Goal: Obtain resource: Obtain resource

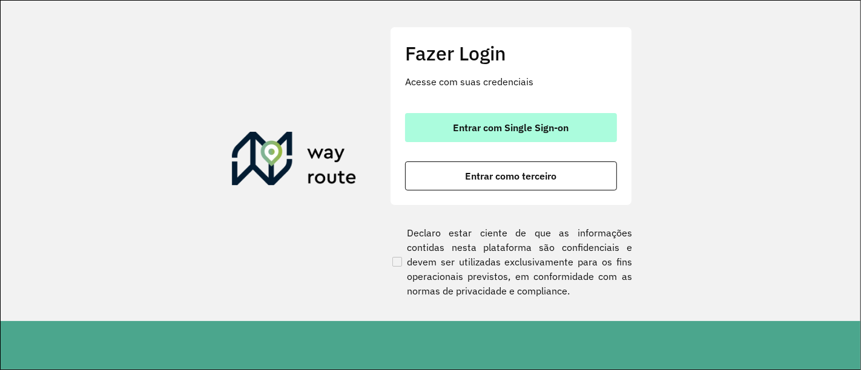
click at [545, 115] on button "Entrar com Single Sign-on" at bounding box center [511, 127] width 212 height 29
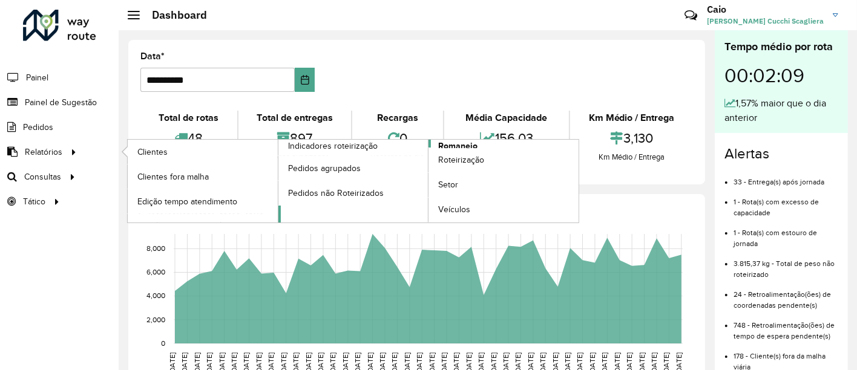
click at [461, 143] on span "Romaneio" at bounding box center [457, 146] width 39 height 13
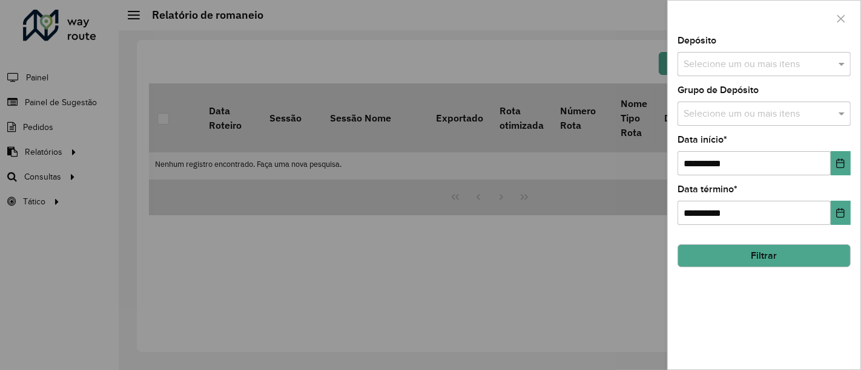
click at [802, 65] on input "text" at bounding box center [757, 65] width 155 height 15
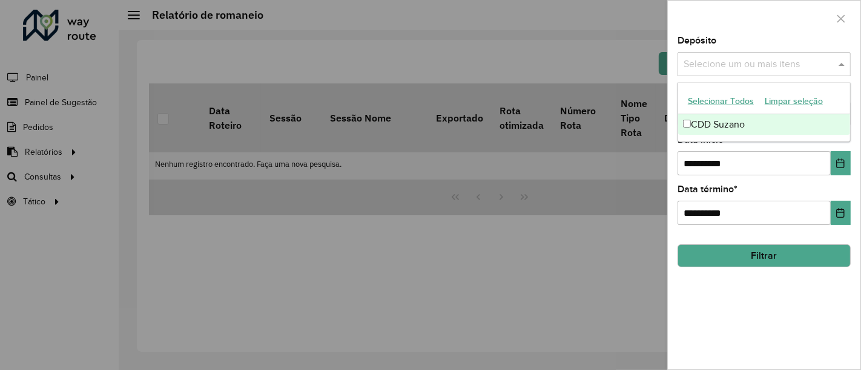
click at [736, 128] on div "CDD Suzano" at bounding box center [764, 124] width 173 height 21
click at [777, 22] on div at bounding box center [764, 19] width 193 height 36
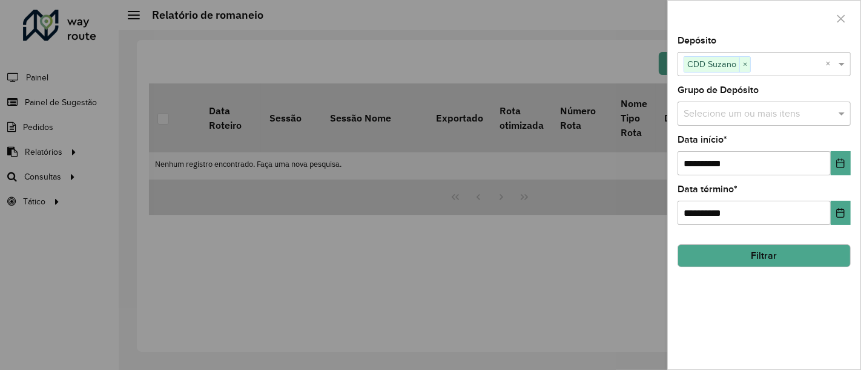
click at [766, 120] on input "text" at bounding box center [757, 114] width 155 height 15
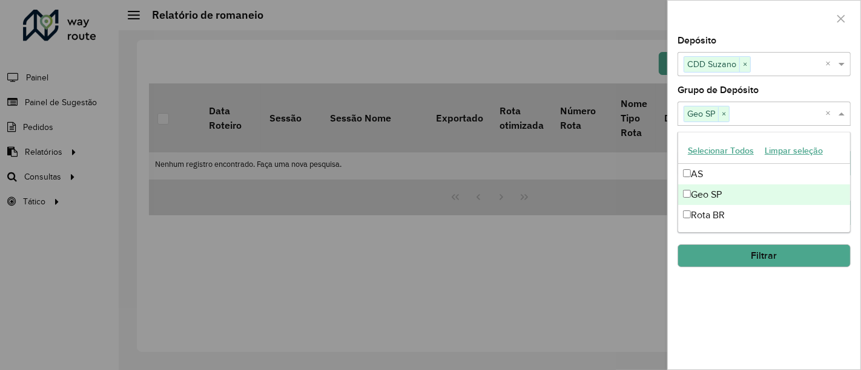
click at [745, 39] on div "Depósito Selecione um ou mais itens CDD Suzano × ×" at bounding box center [763, 56] width 173 height 40
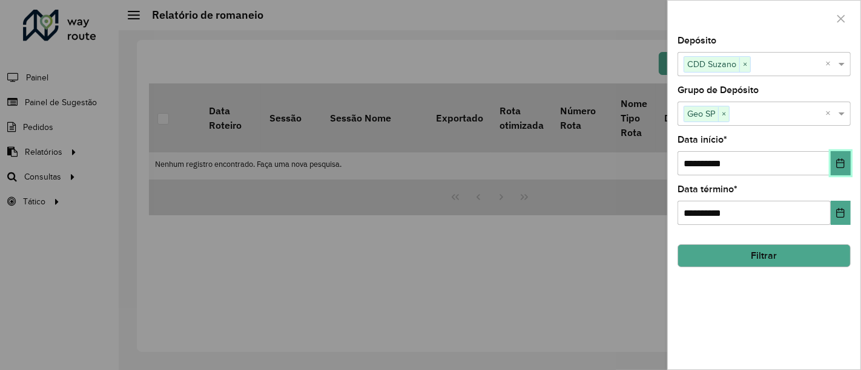
click at [835, 166] on button "Choose Date" at bounding box center [841, 163] width 20 height 24
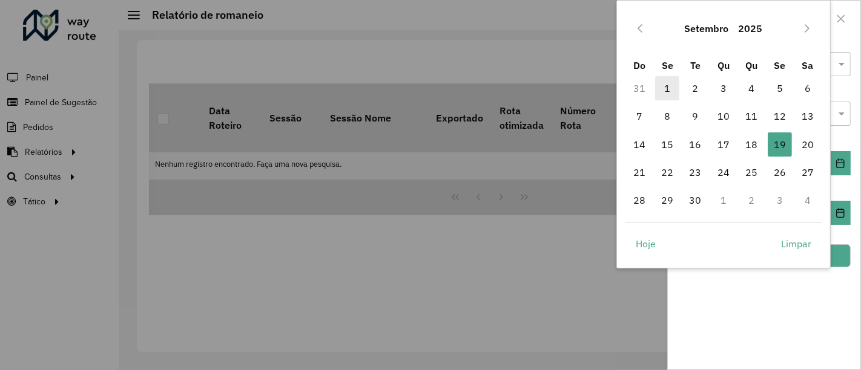
click at [674, 91] on span "1" at bounding box center [667, 88] width 24 height 24
type input "**********"
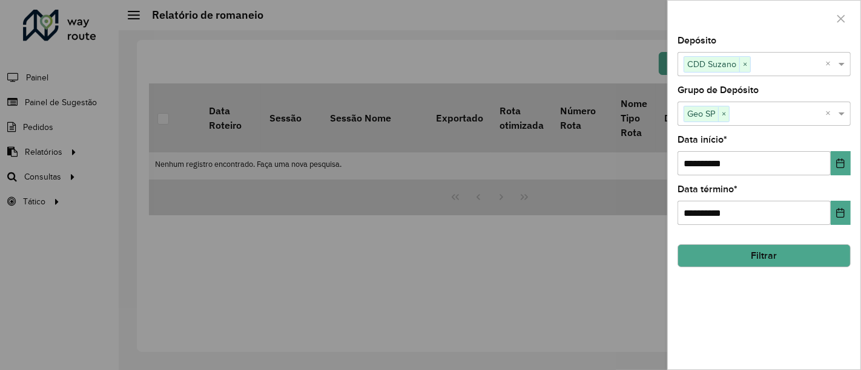
click at [797, 254] on button "Filtrar" at bounding box center [763, 256] width 173 height 23
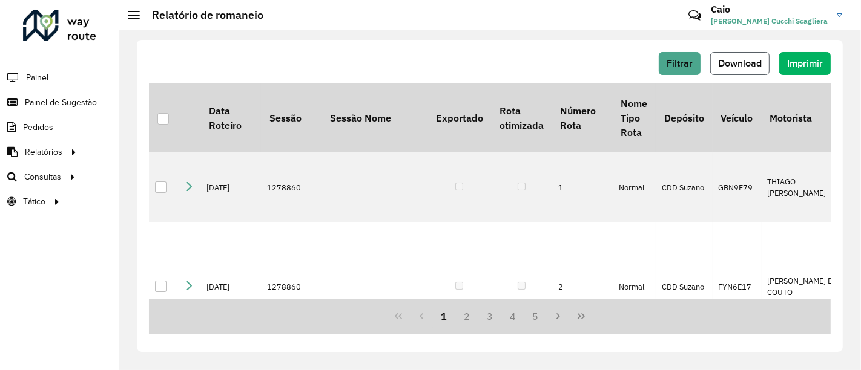
click at [753, 70] on button "Download" at bounding box center [739, 63] width 59 height 23
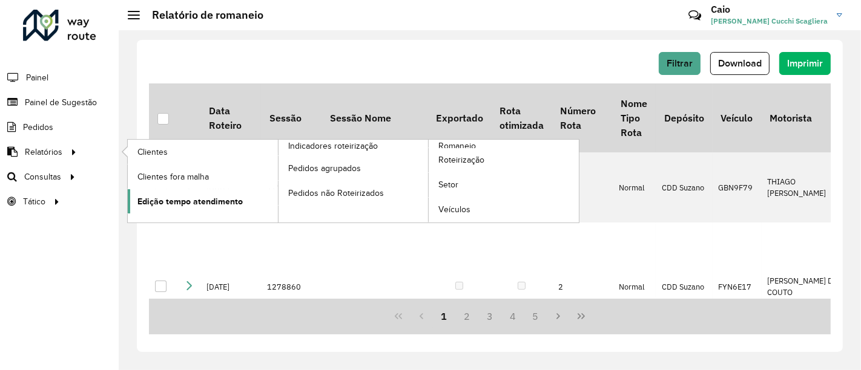
click at [225, 206] on span "Edição tempo atendimento" at bounding box center [189, 202] width 105 height 13
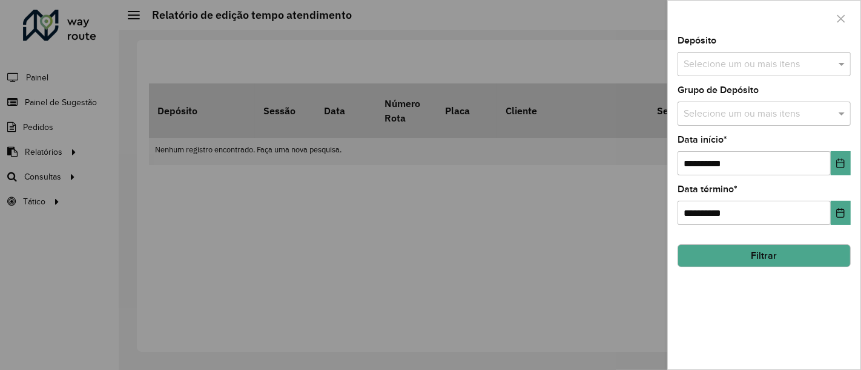
click at [714, 71] on div "Selecione um ou mais itens" at bounding box center [763, 64] width 173 height 24
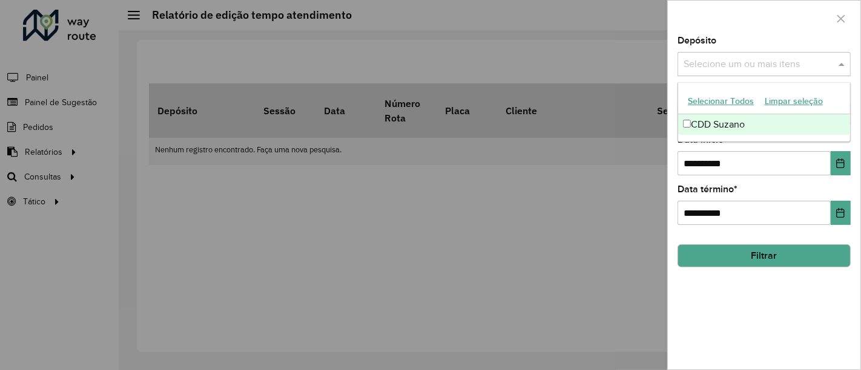
click at [713, 117] on div "CDD Suzano" at bounding box center [764, 124] width 173 height 21
click at [729, 38] on div "Depósito Selecione um ou mais itens CDD Suzano × ×" at bounding box center [763, 56] width 173 height 40
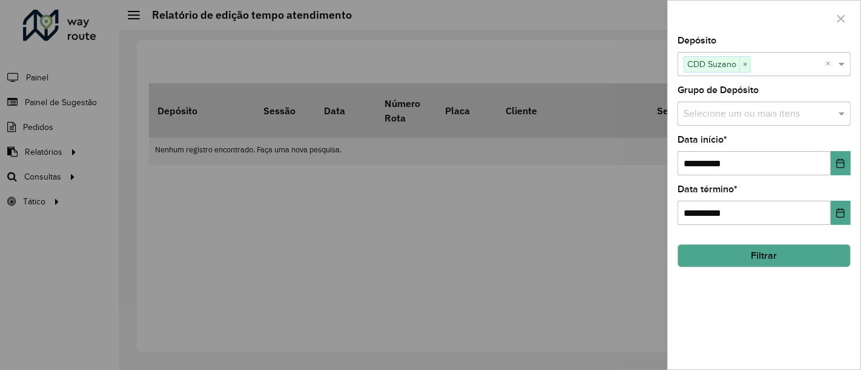
click at [719, 117] on input "text" at bounding box center [757, 114] width 155 height 15
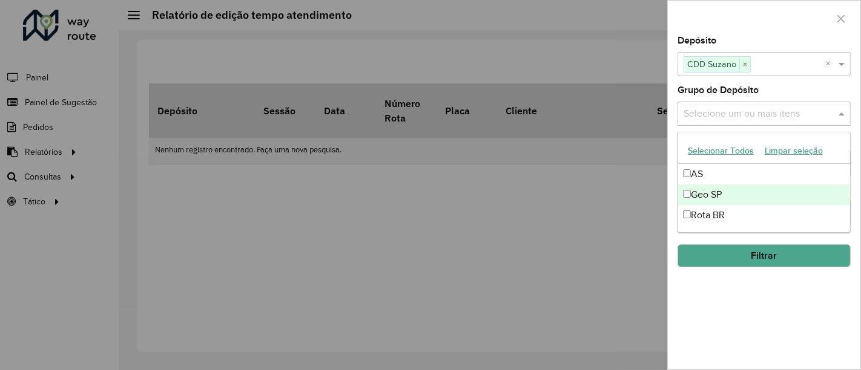
click at [690, 189] on div "Geo SP" at bounding box center [764, 195] width 173 height 21
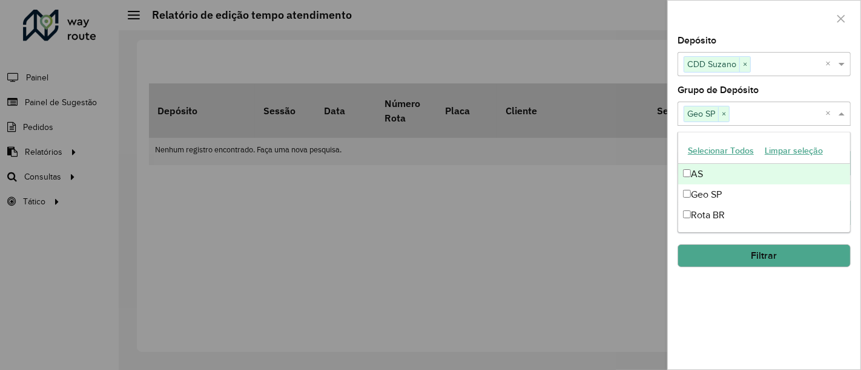
click at [754, 27] on div at bounding box center [764, 19] width 193 height 36
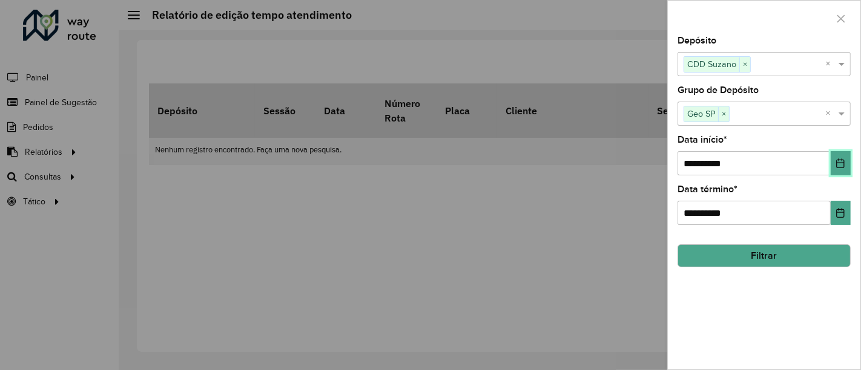
click at [835, 163] on icon "Choose Date" at bounding box center [840, 164] width 10 height 10
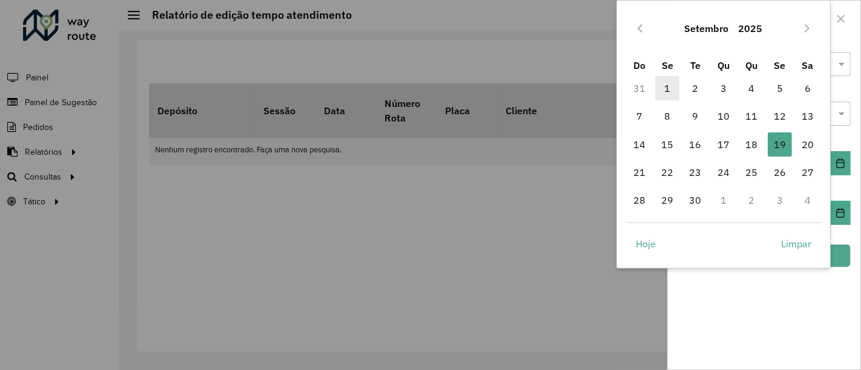
click at [670, 97] on span "1" at bounding box center [667, 88] width 24 height 24
type input "**********"
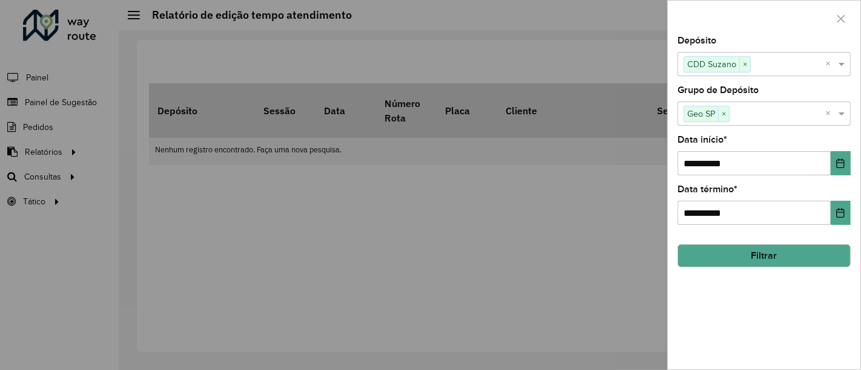
click at [781, 256] on button "Filtrar" at bounding box center [763, 256] width 173 height 23
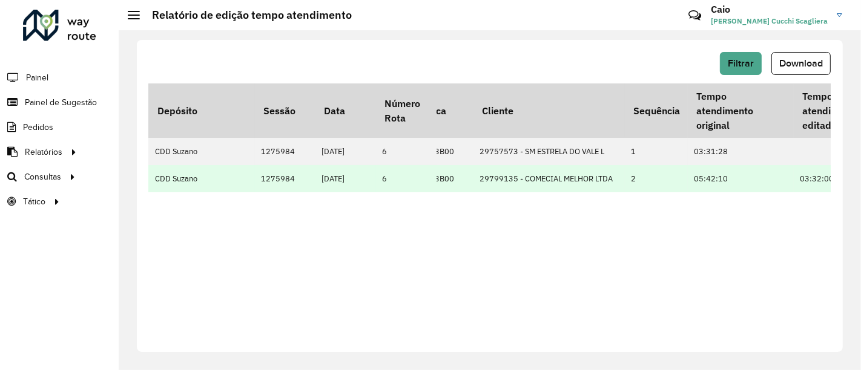
scroll to position [0, 516]
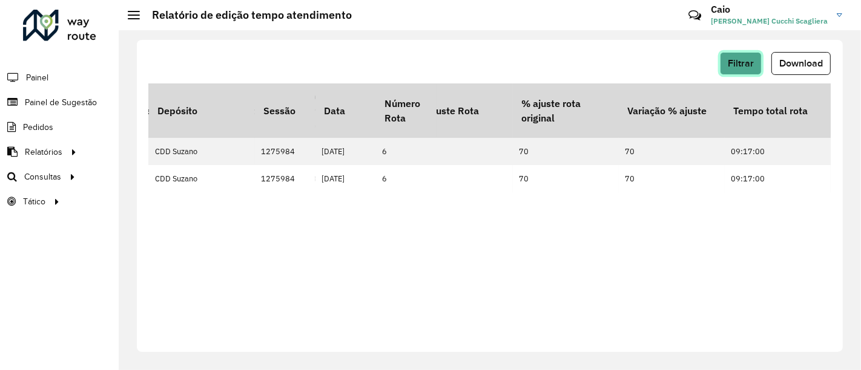
click at [734, 58] on span "Filtrar" at bounding box center [741, 63] width 26 height 10
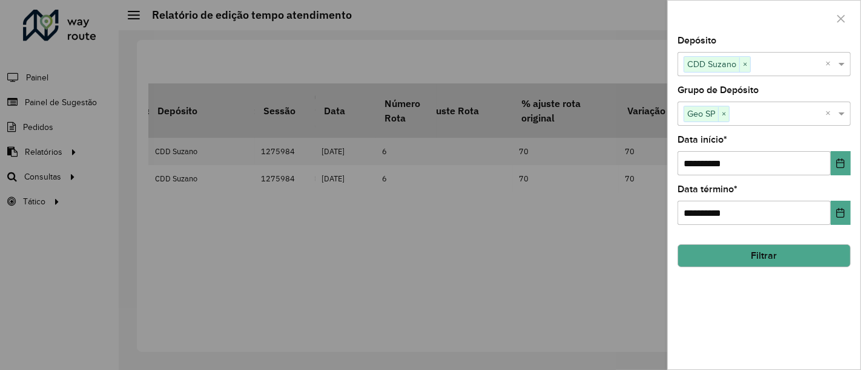
click at [712, 256] on button "Filtrar" at bounding box center [763, 256] width 173 height 23
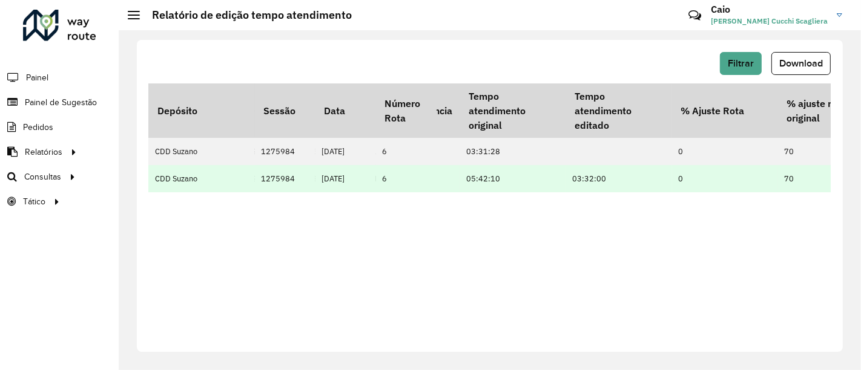
scroll to position [0, 0]
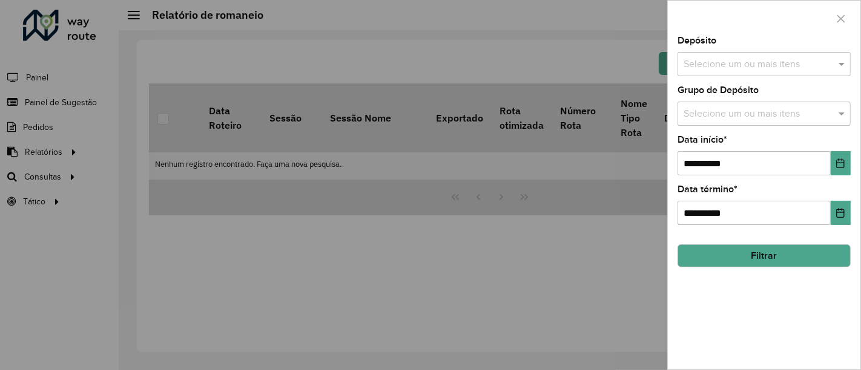
click at [495, 300] on div at bounding box center [430, 185] width 861 height 370
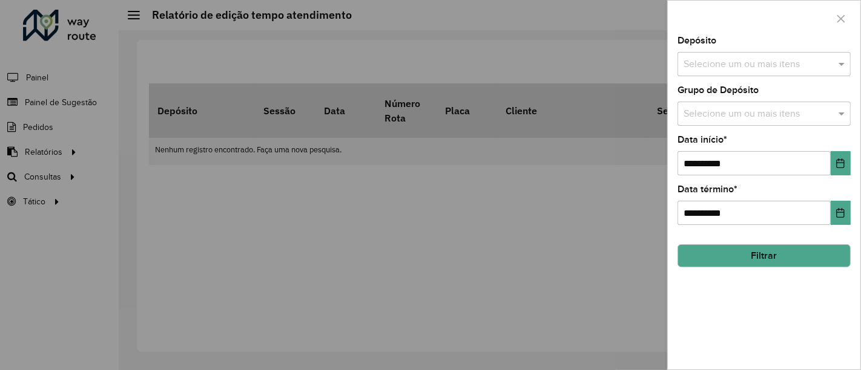
drag, startPoint x: 695, startPoint y: 60, endPoint x: 699, endPoint y: 65, distance: 6.4
click at [696, 61] on input "text" at bounding box center [757, 65] width 155 height 15
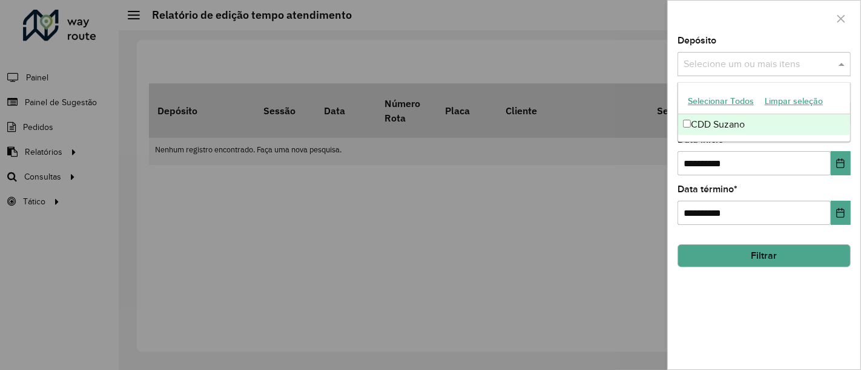
click at [717, 119] on div "CDD Suzano" at bounding box center [764, 124] width 173 height 21
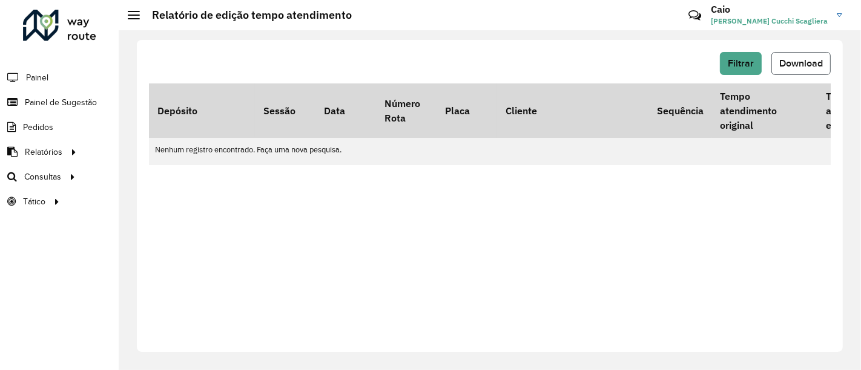
click at [805, 73] on button "Download" at bounding box center [800, 63] width 59 height 23
click at [666, 79] on div "Filtrar Download" at bounding box center [490, 67] width 682 height 31
click at [743, 64] on span "Filtrar" at bounding box center [741, 63] width 26 height 10
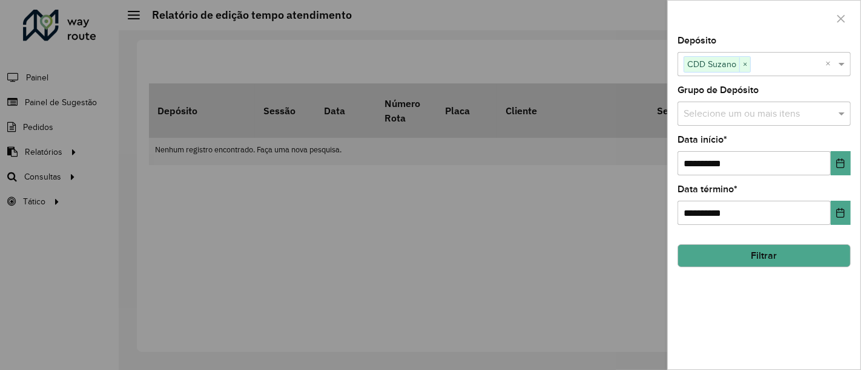
click at [738, 115] on input "text" at bounding box center [757, 114] width 155 height 15
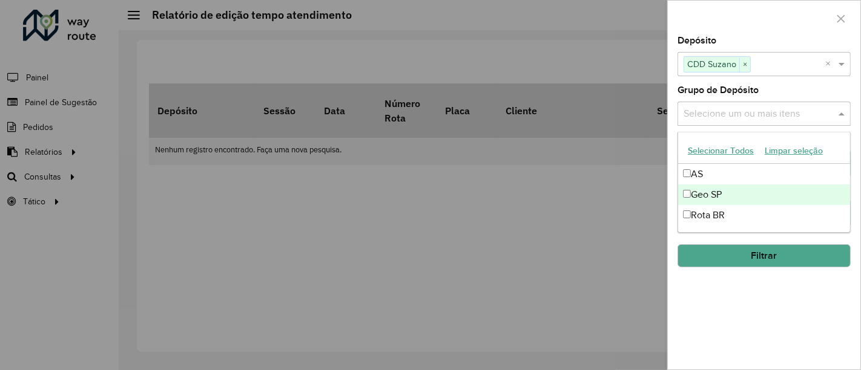
click at [694, 191] on div "Geo SP" at bounding box center [764, 195] width 173 height 21
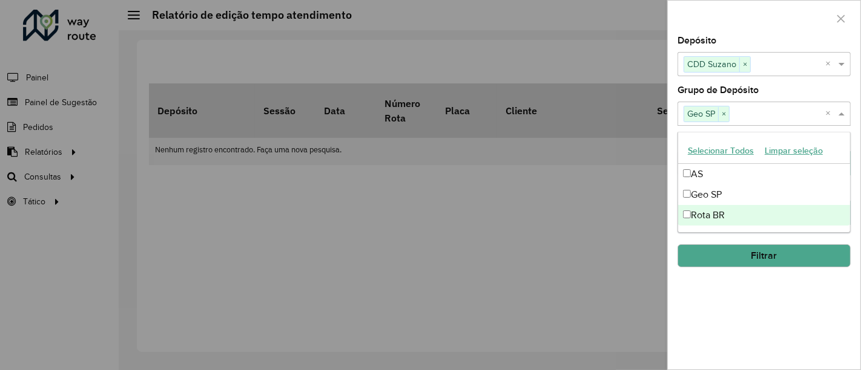
click at [735, 269] on div "**********" at bounding box center [764, 203] width 193 height 334
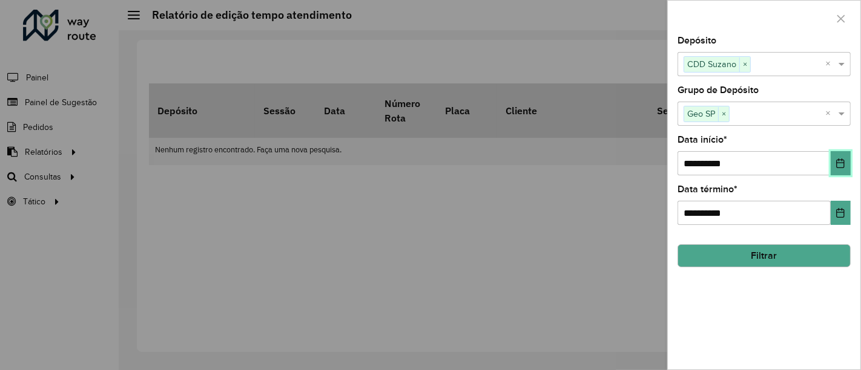
click at [836, 157] on button "Choose Date" at bounding box center [841, 163] width 20 height 24
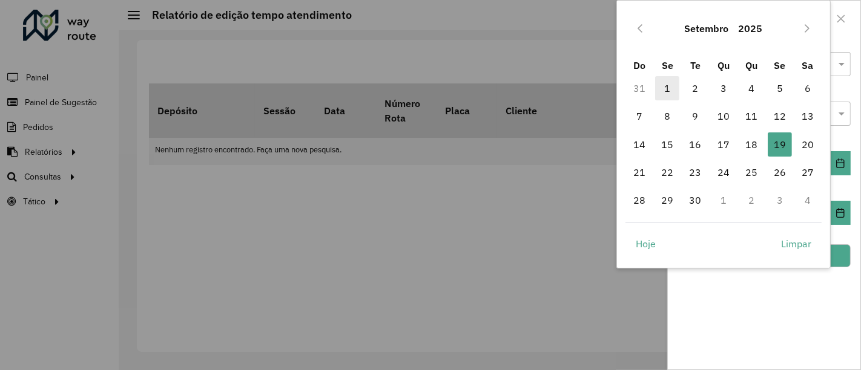
click at [669, 82] on span "1" at bounding box center [667, 88] width 24 height 24
type input "**********"
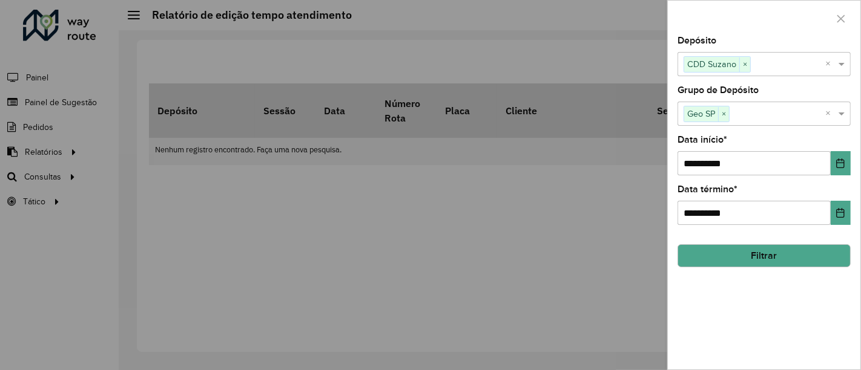
click at [775, 257] on button "Filtrar" at bounding box center [763, 256] width 173 height 23
